Goal: Find specific page/section: Find specific page/section

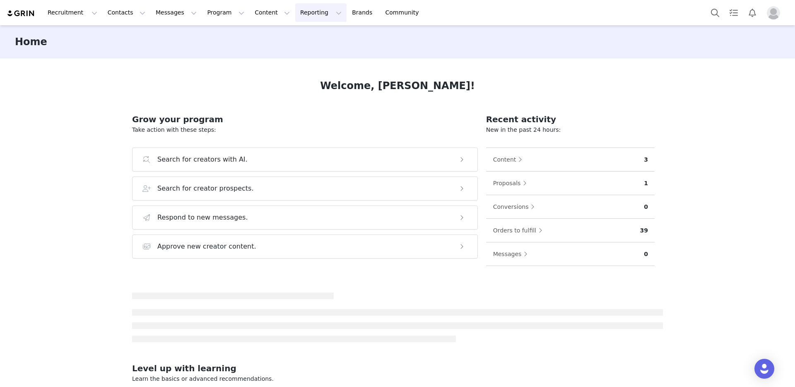
click at [305, 12] on button "Reporting Reporting" at bounding box center [320, 12] width 51 height 19
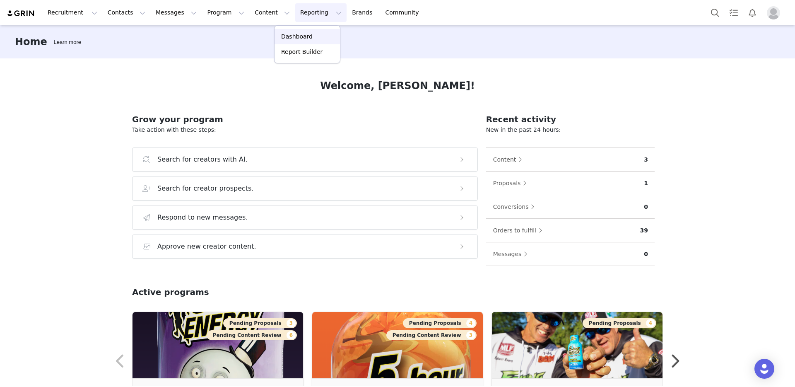
click at [306, 38] on p "Dashboard" at bounding box center [296, 36] width 31 height 9
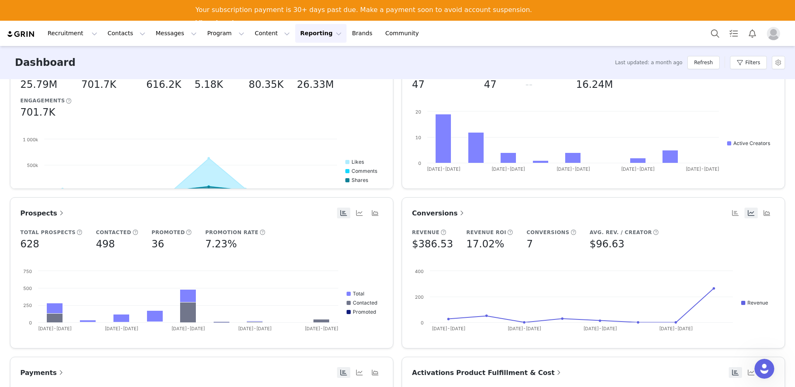
scroll to position [238, 0]
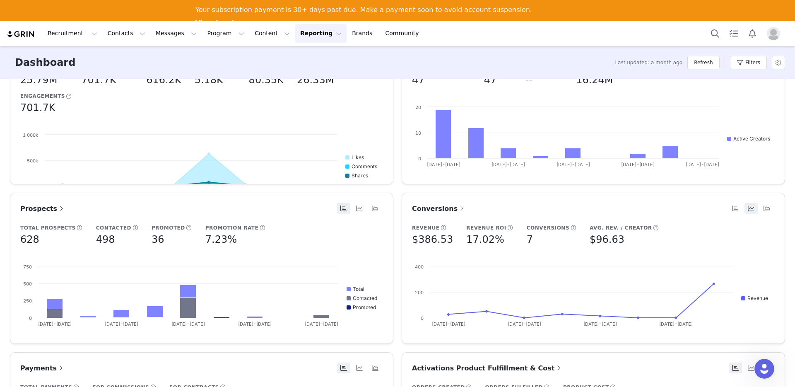
click at [448, 206] on span "Conversions" at bounding box center [439, 209] width 54 height 8
